Goal: Task Accomplishment & Management: Use online tool/utility

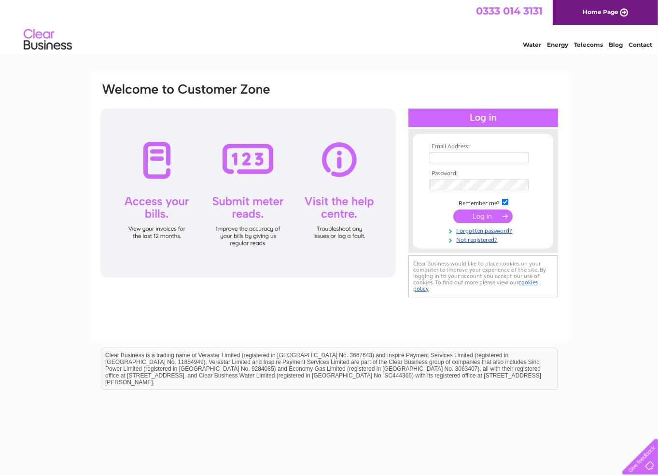
type input "[EMAIL_ADDRESS][DOMAIN_NAME]"
click at [485, 214] on input "submit" at bounding box center [482, 216] width 59 height 14
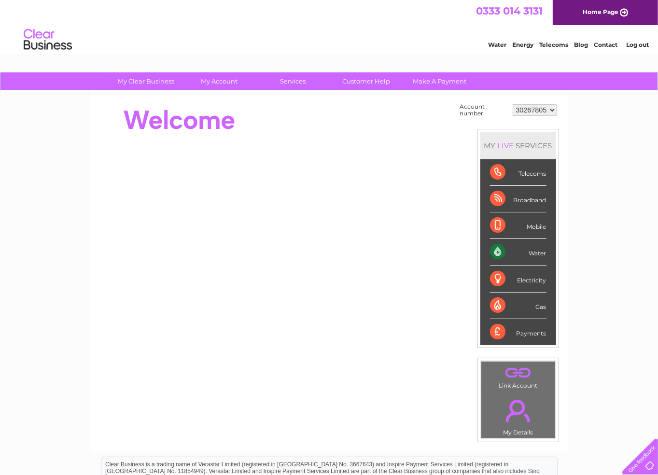
click at [518, 246] on div "Water" at bounding box center [518, 252] width 56 height 27
click at [573, 262] on div "My Clear Business Login Details My Details My Preferences Link Account My Accou…" at bounding box center [329, 344] width 658 height 544
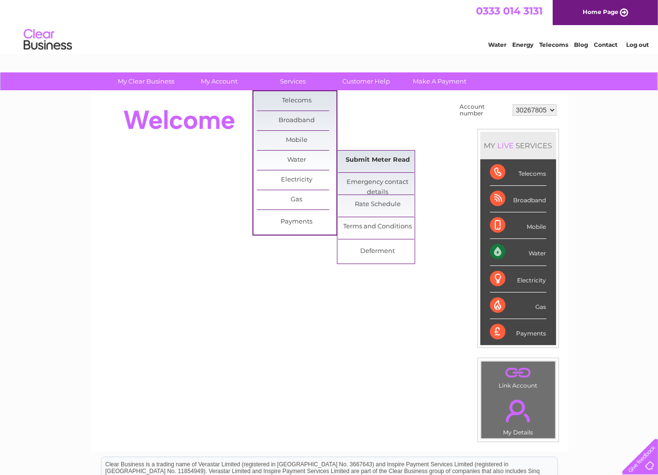
click at [365, 160] on link "Submit Meter Read" at bounding box center [378, 160] width 80 height 19
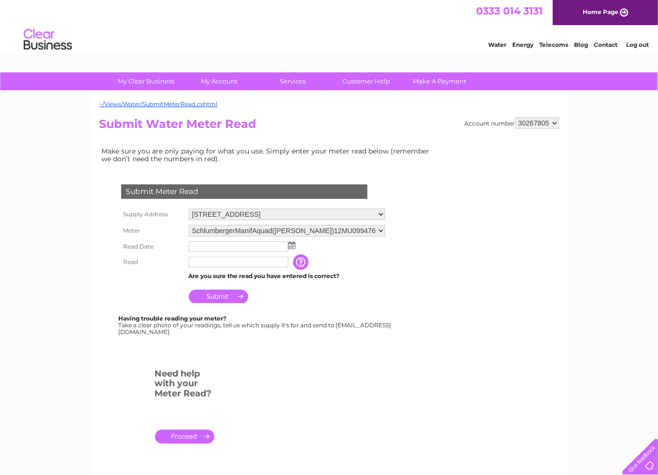
click at [219, 247] on input "text" at bounding box center [238, 246] width 99 height 11
click at [293, 242] on img at bounding box center [292, 246] width 7 height 8
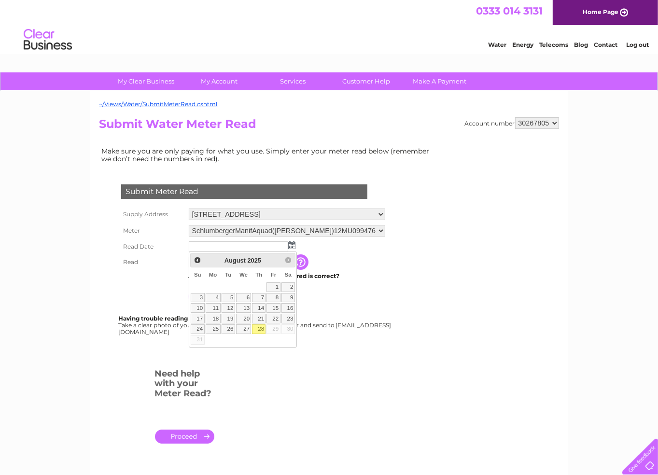
click at [261, 329] on link "28" at bounding box center [259, 329] width 14 height 10
type input "2025/08/28"
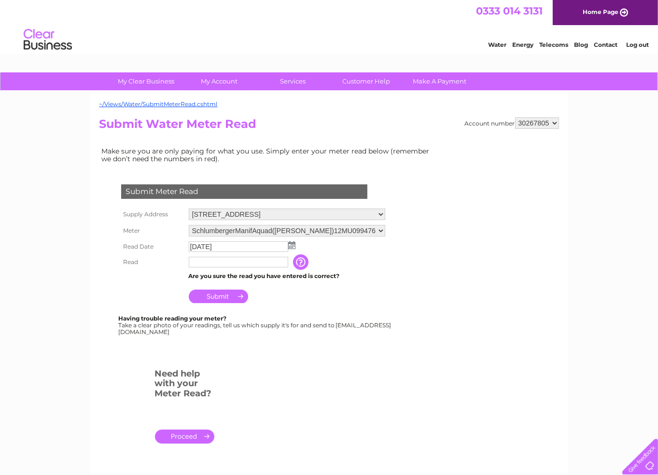
click at [227, 263] on input "text" at bounding box center [238, 262] width 99 height 11
type input "03902"
click at [318, 390] on form "Submit Meter Read Supply Address 8, Guiseley, Leeds, LS20 8AH Meter Schlumberge…" at bounding box center [268, 318] width 338 height 307
click at [233, 290] on input "Submit" at bounding box center [218, 296] width 59 height 14
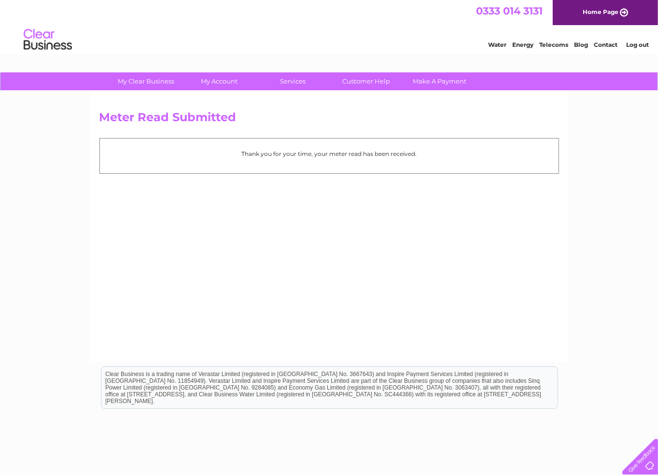
click at [44, 41] on img at bounding box center [47, 39] width 49 height 29
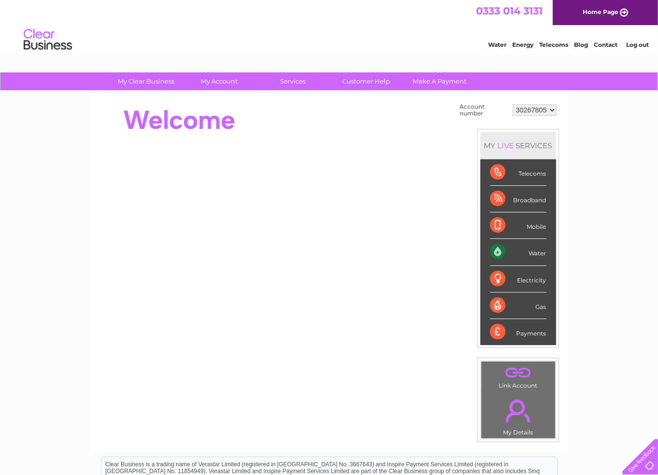
click at [641, 48] on li "Log out" at bounding box center [637, 45] width 29 height 12
click at [641, 47] on link "Log out" at bounding box center [637, 44] width 23 height 7
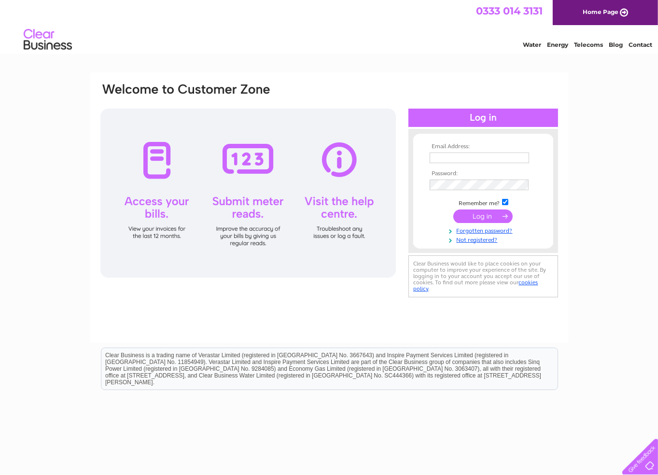
click at [35, 28] on img at bounding box center [47, 39] width 49 height 29
type input "[EMAIL_ADDRESS][DOMAIN_NAME]"
